Goal: Transaction & Acquisition: Purchase product/service

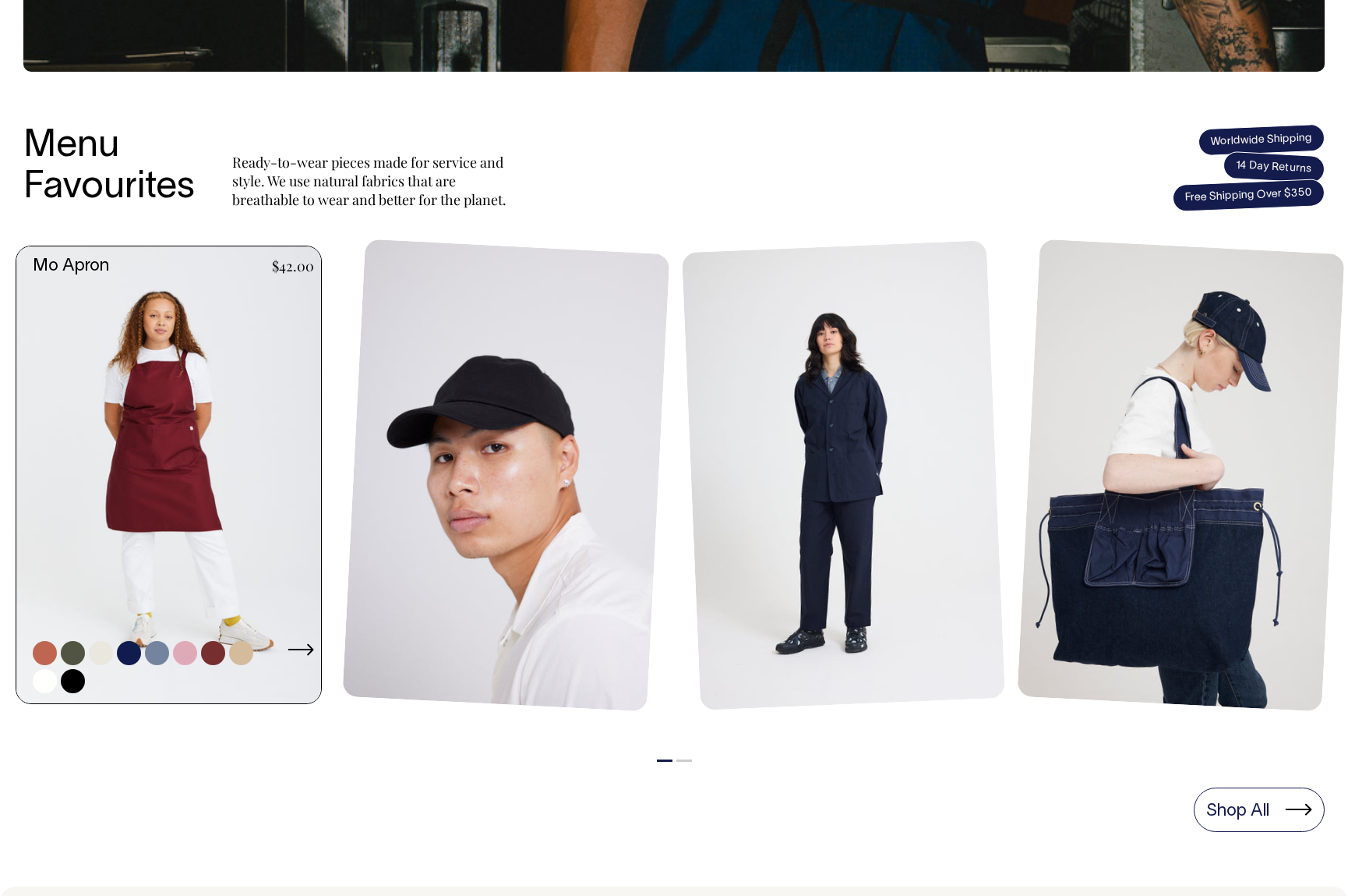
click at [197, 417] on link at bounding box center [173, 475] width 314 height 457
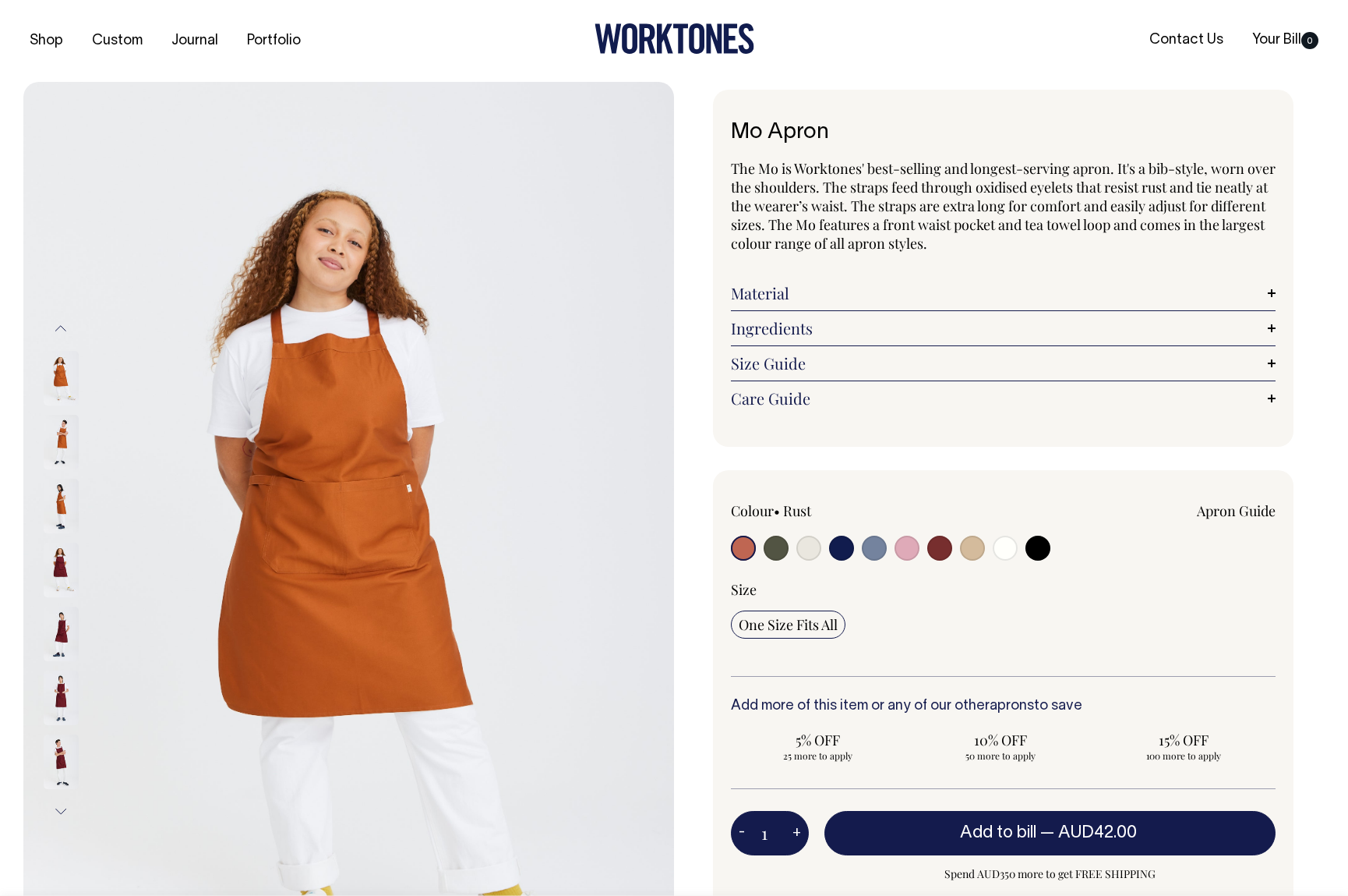
click at [910, 546] on input "radio" at bounding box center [908, 548] width 25 height 25
radio input "true"
select select "Pink"
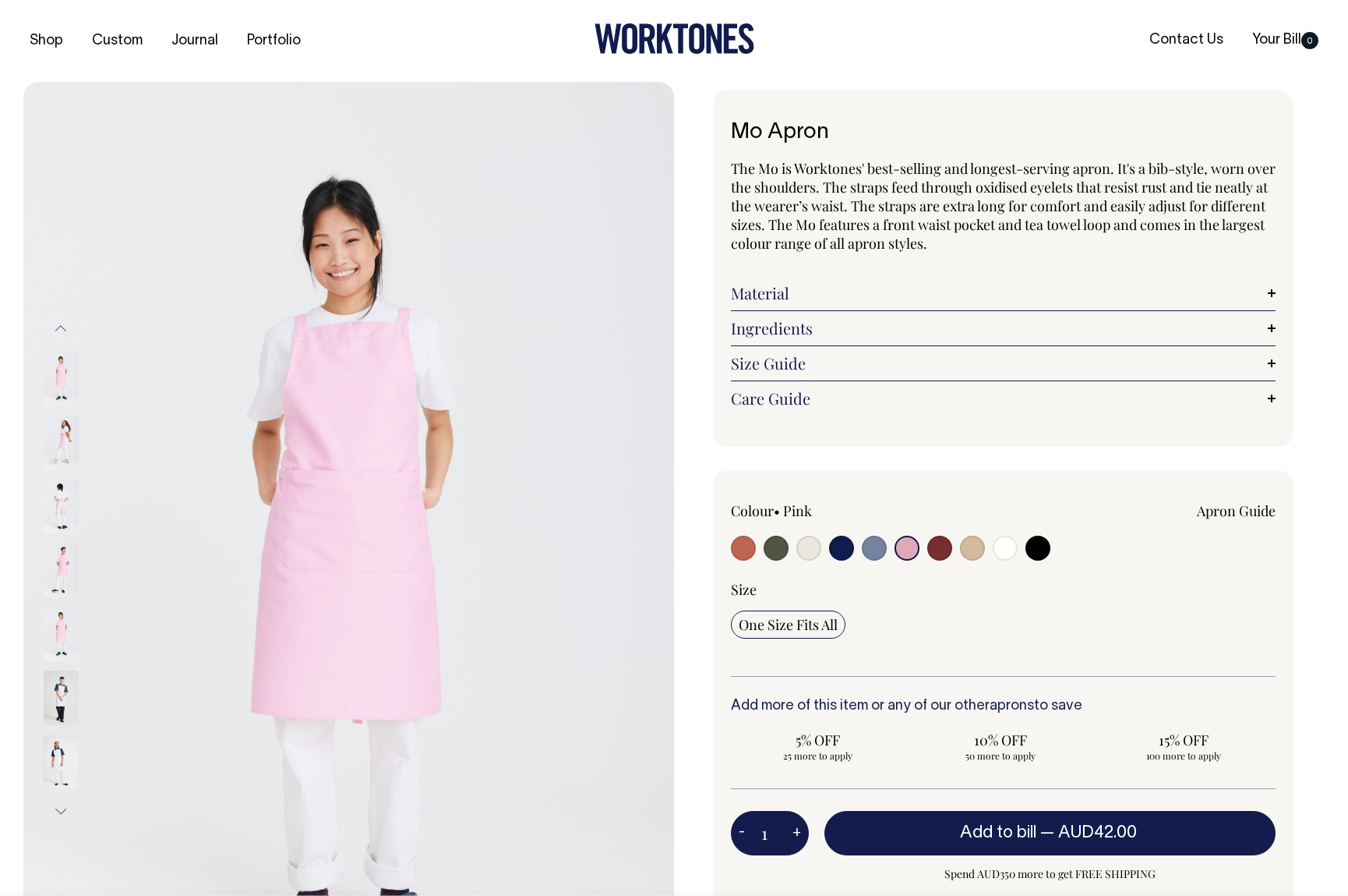
click at [933, 546] on input "radio" at bounding box center [940, 548] width 25 height 25
radio input "true"
select select "Burgundy"
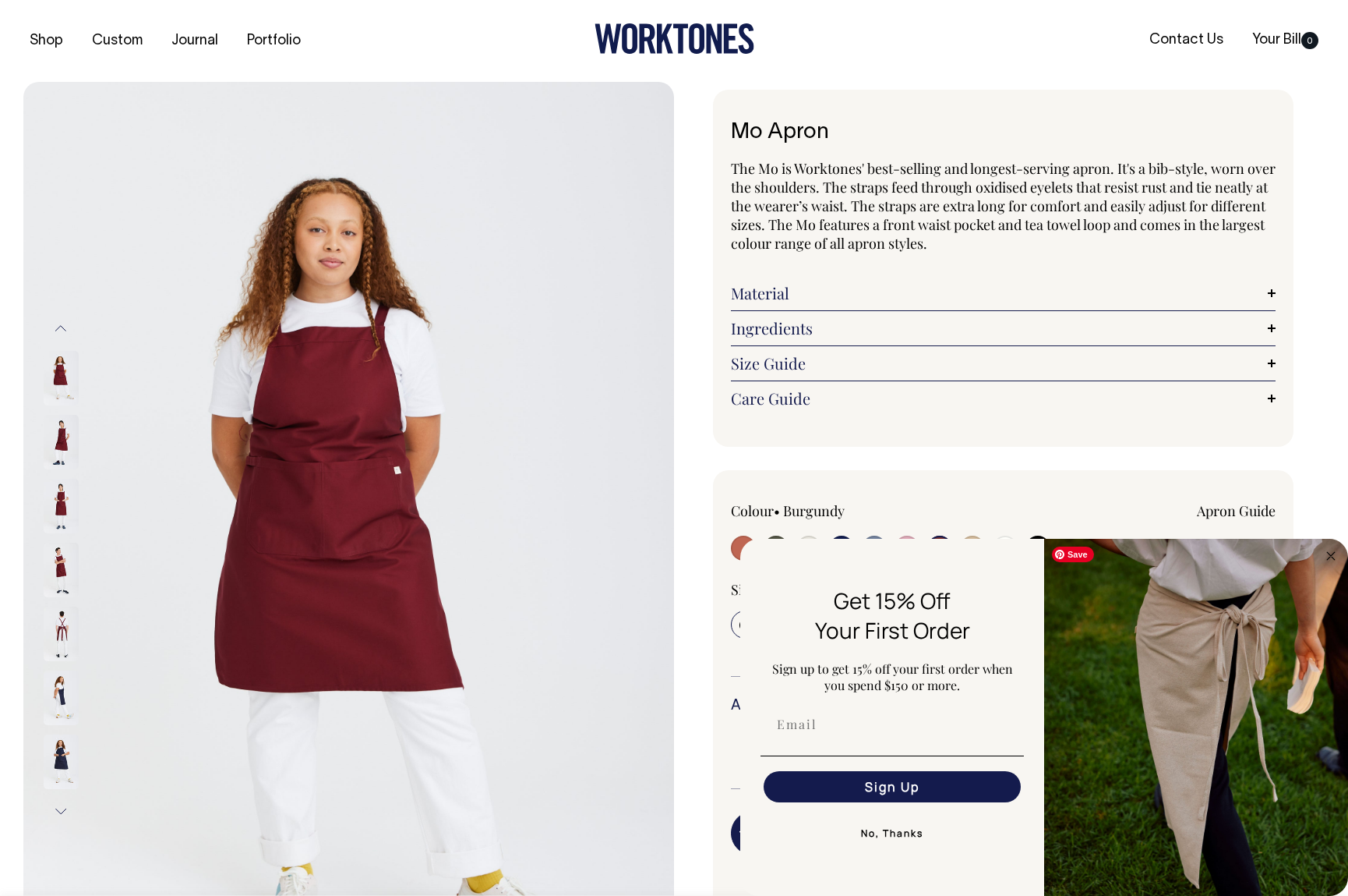
click at [1324, 552] on circle "Close dialog" at bounding box center [1332, 555] width 18 height 18
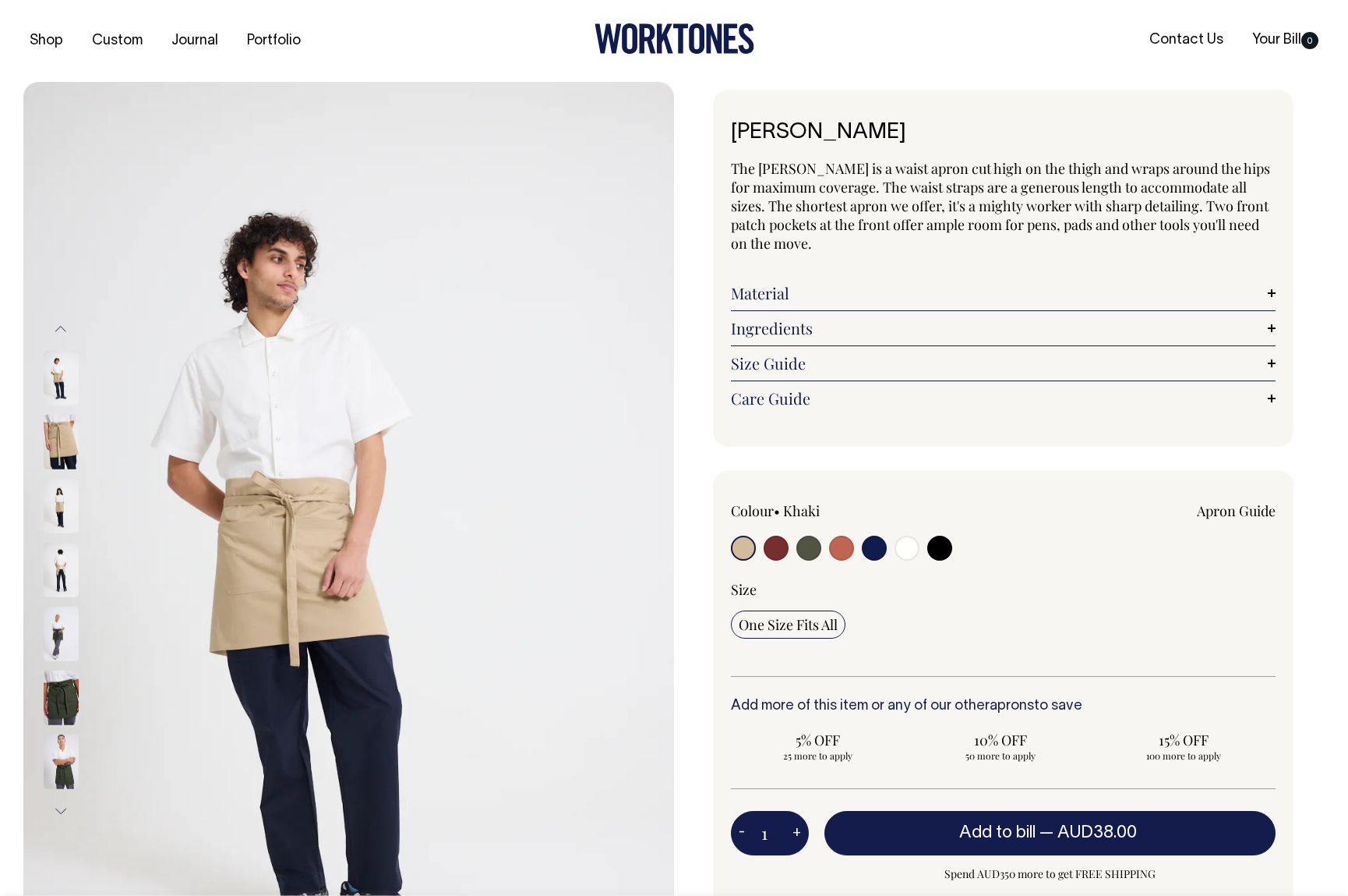
click at [774, 542] on input "radio" at bounding box center [777, 548] width 25 height 25
radio input "true"
select select "Burgundy"
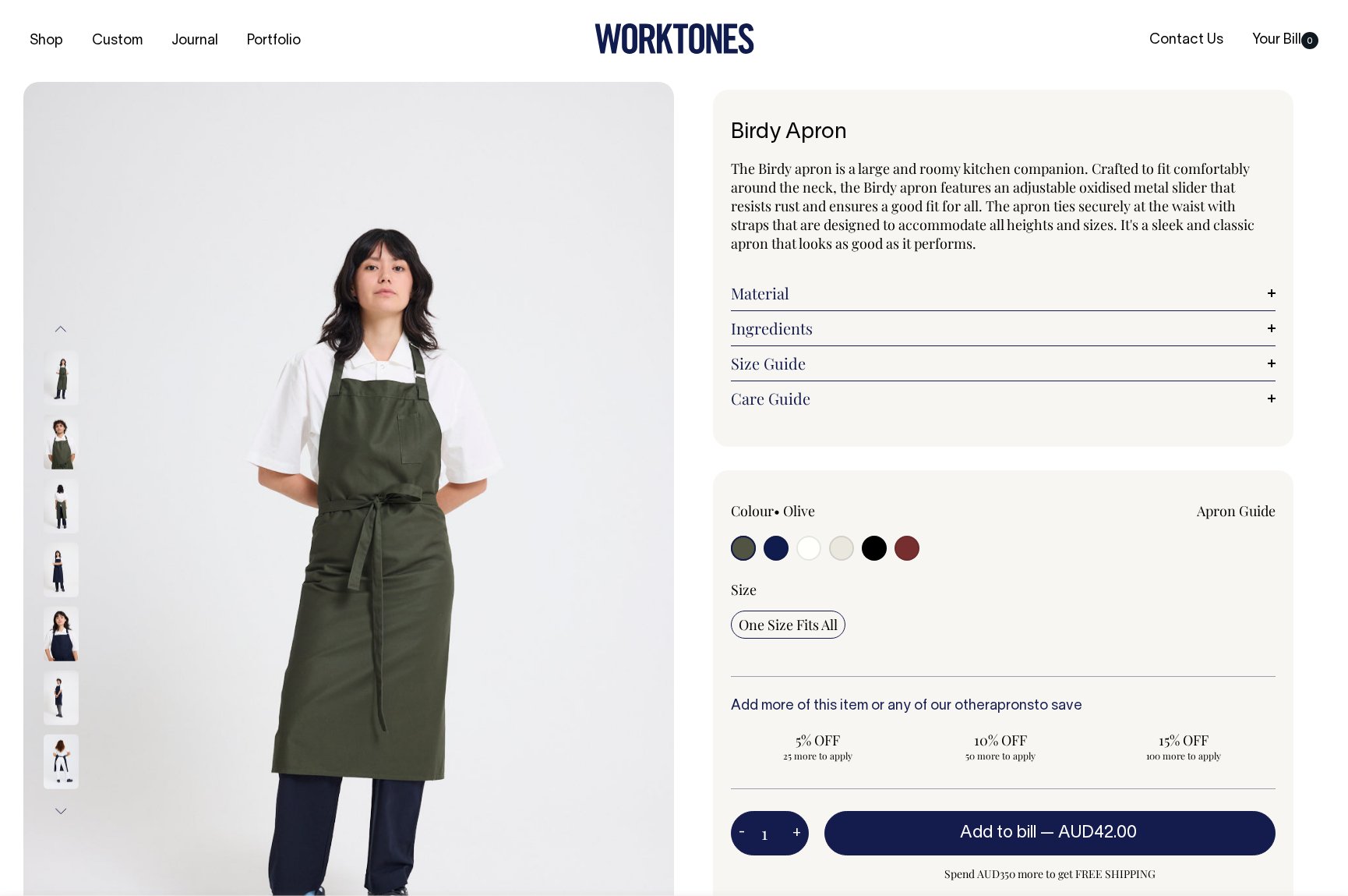
click at [910, 554] on input "radio" at bounding box center [908, 548] width 25 height 25
radio input "true"
select select "Burgundy"
